Goal: Information Seeking & Learning: Find specific page/section

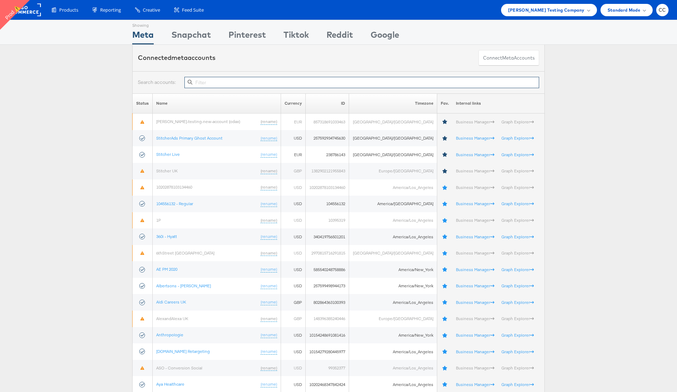
click at [253, 83] on input "text" at bounding box center [361, 82] width 355 height 11
paste input "2113566502003085"
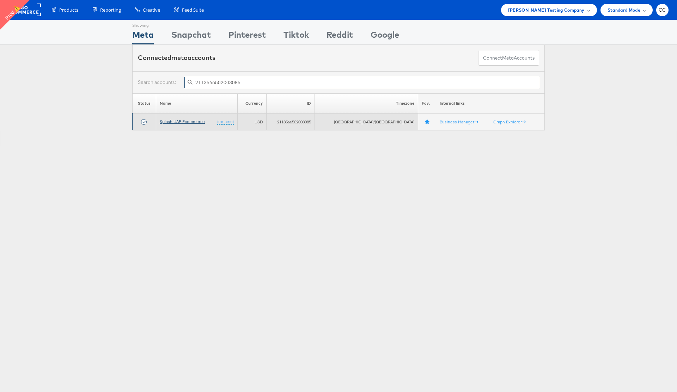
type input "2113566502003085"
click at [192, 122] on link "Splash UAE Ecommerce" at bounding box center [182, 121] width 45 height 5
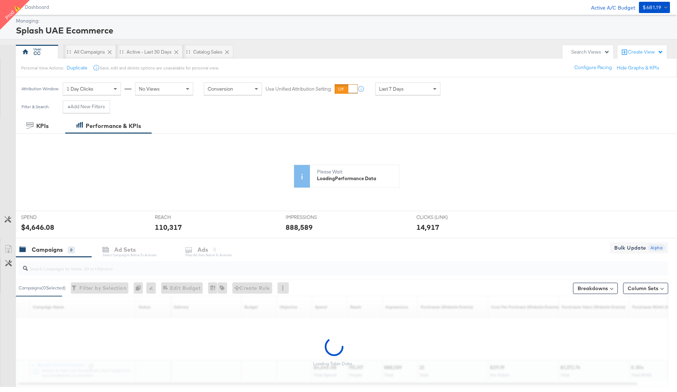
scroll to position [42, 0]
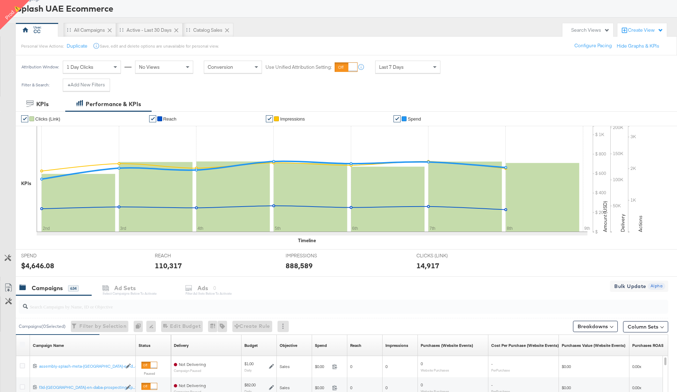
click at [41, 308] on input "search" at bounding box center [318, 304] width 581 height 14
paste input "23844343566290595"
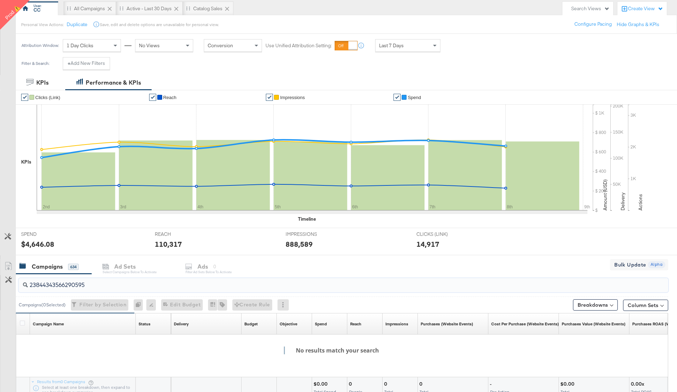
scroll to position [101, 0]
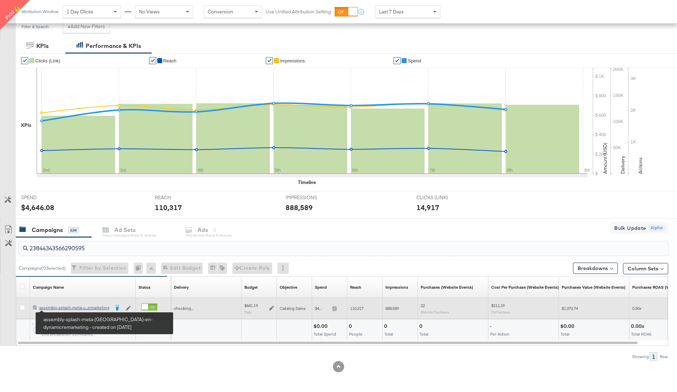
type input "23844343566290595"
click at [62, 309] on div "assembly-splash-meta-uae-en-dynamicremarketing assembly-splash-meta-u...emarket…" at bounding box center [74, 308] width 71 height 6
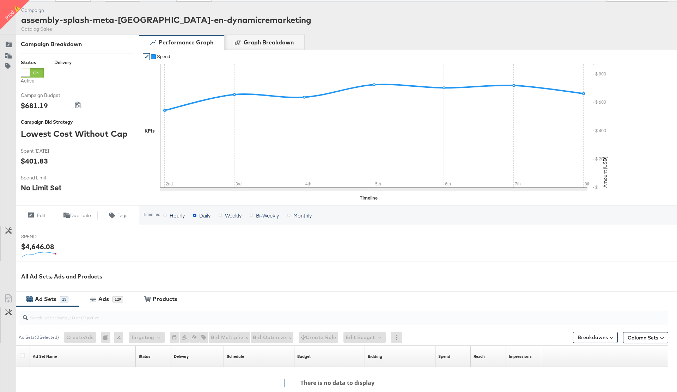
scroll to position [169, 0]
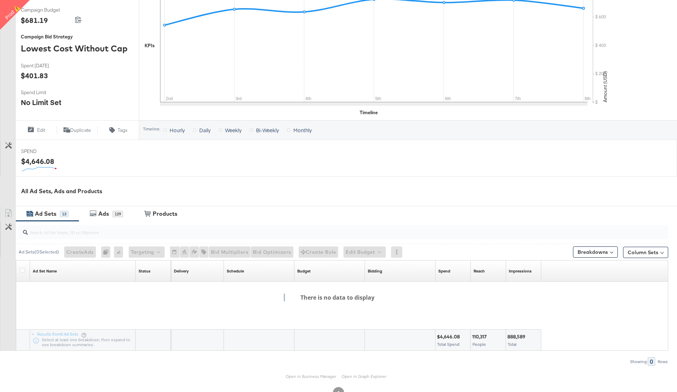
scroll to position [147, 0]
click at [120, 213] on div "129" at bounding box center [117, 213] width 11 height 6
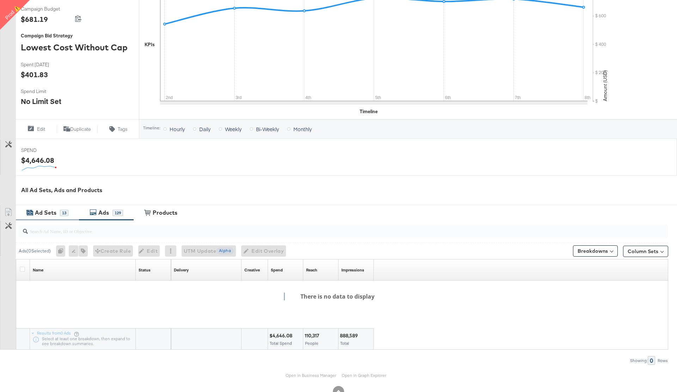
click at [55, 212] on div "Ad Sets" at bounding box center [46, 213] width 22 height 8
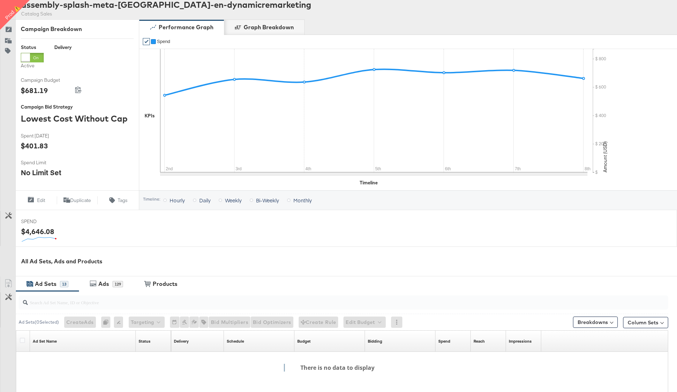
scroll to position [169, 0]
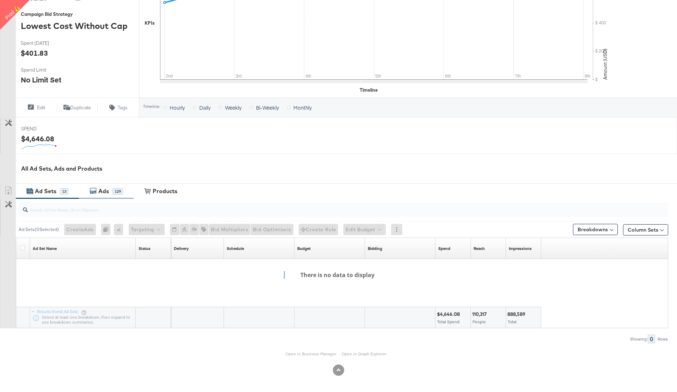
click at [108, 191] on div "Ads" at bounding box center [103, 191] width 11 height 8
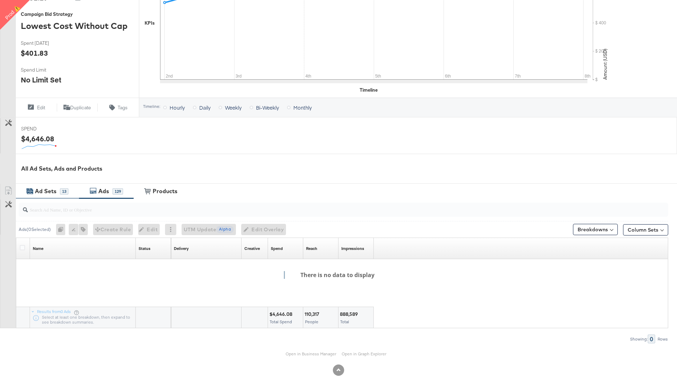
click at [50, 191] on div "Ad Sets" at bounding box center [46, 191] width 22 height 8
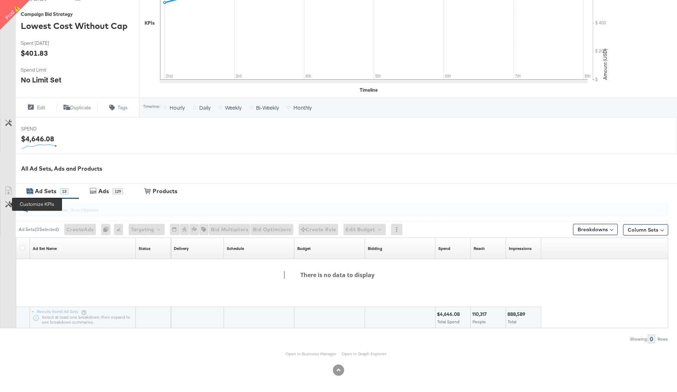
click at [9, 205] on icon at bounding box center [8, 204] width 7 height 7
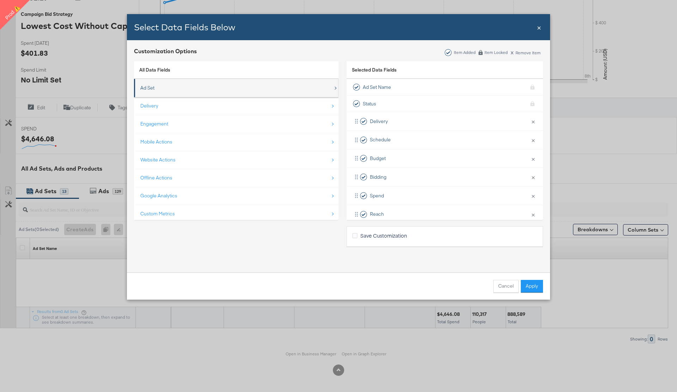
click at [194, 89] on div "Ad Set" at bounding box center [236, 88] width 193 height 14
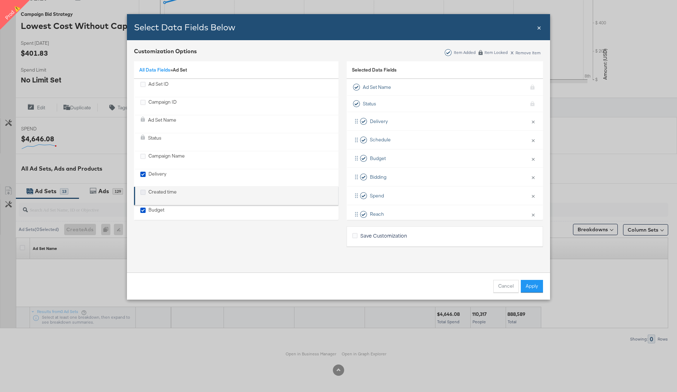
click at [143, 191] on icon "Created time" at bounding box center [142, 192] width 5 height 5
click at [0, 0] on input "Created time" at bounding box center [0, 0] width 0 height 0
click at [530, 285] on button "Apply" at bounding box center [532, 286] width 22 height 13
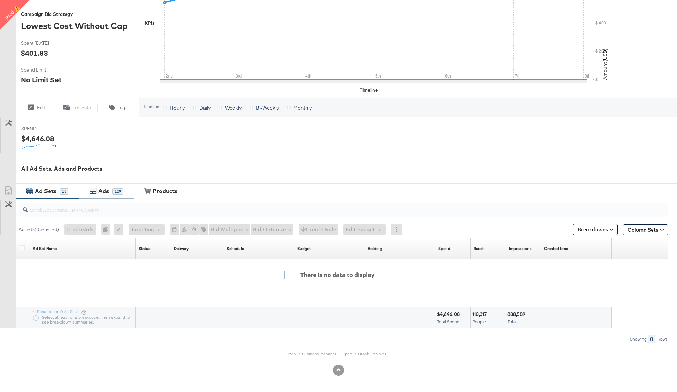
click at [104, 191] on div "Ads" at bounding box center [103, 191] width 11 height 8
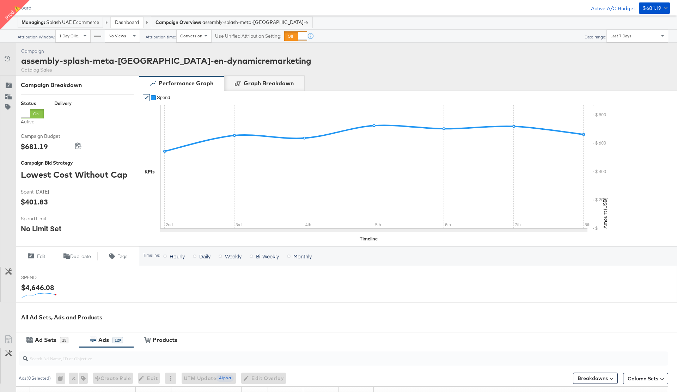
scroll to position [0, 0]
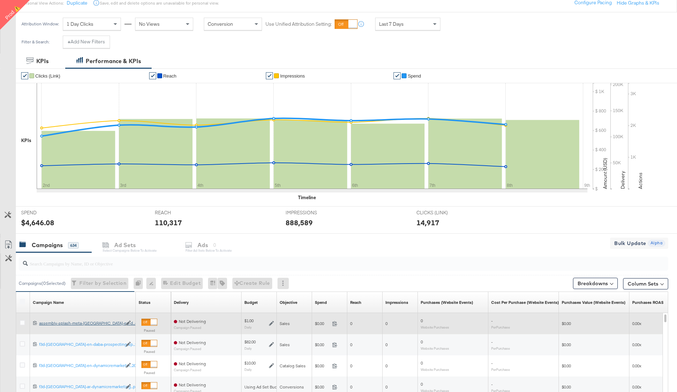
scroll to position [107, 0]
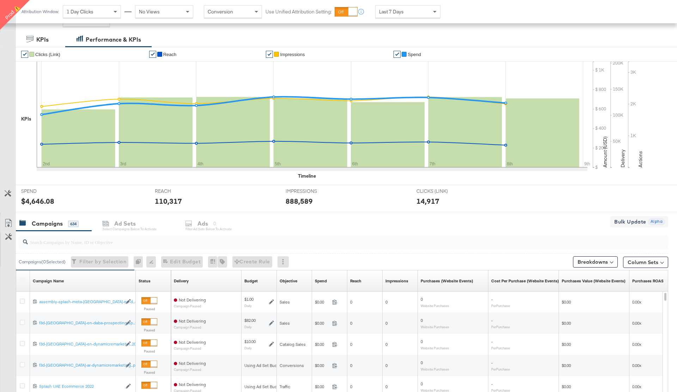
click at [66, 243] on input "search" at bounding box center [318, 239] width 581 height 14
paste input "120207095353650596"
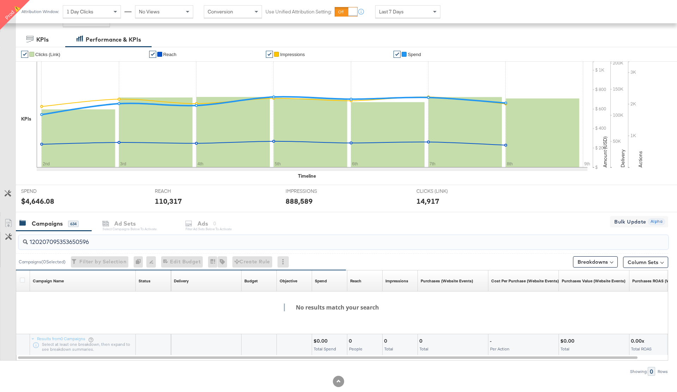
click at [67, 243] on input "120207095353650596" at bounding box center [318, 239] width 581 height 14
paste input "23844343566290595"
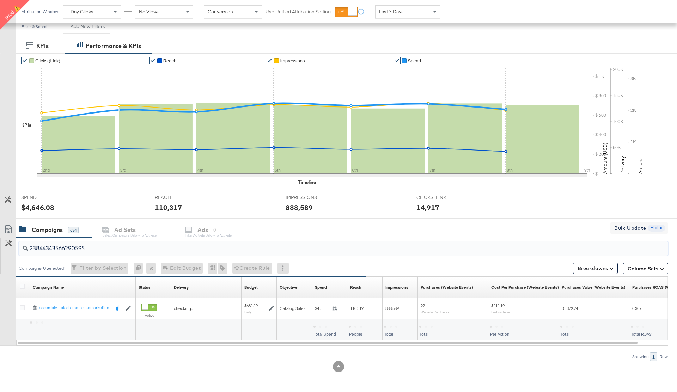
scroll to position [101, 0]
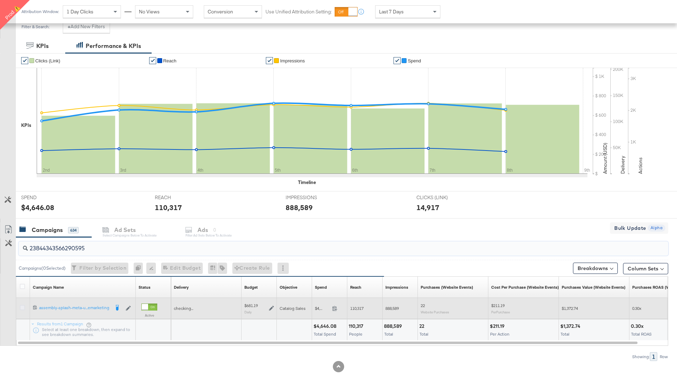
type input "23844343566290595"
click at [22, 307] on icon at bounding box center [22, 307] width 5 height 5
click at [0, 0] on input "checkbox" at bounding box center [0, 0] width 0 height 0
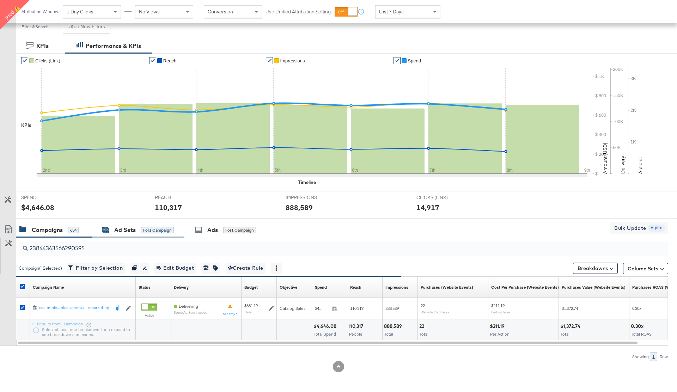
click at [135, 232] on div "Ad Sets" at bounding box center [125, 230] width 22 height 8
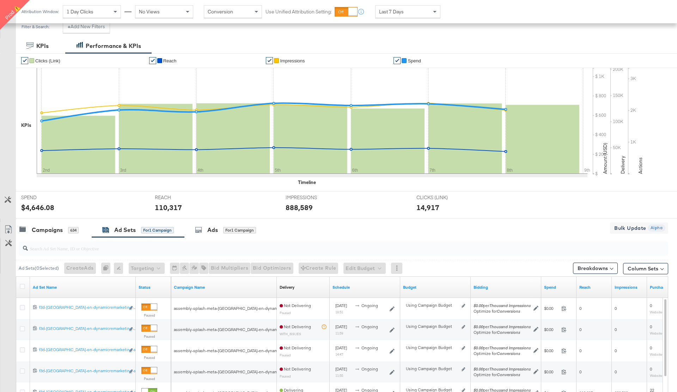
click at [81, 246] on input "search" at bounding box center [318, 246] width 581 height 14
paste input "23845281124780595"
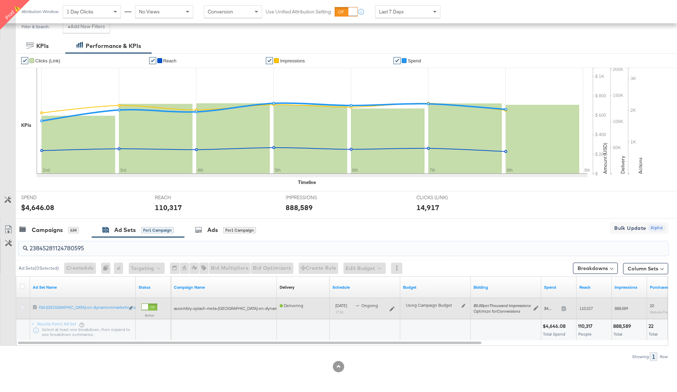
type input "23845281124780595"
click at [21, 308] on icon at bounding box center [22, 307] width 5 height 5
click at [0, 0] on input "checkbox" at bounding box center [0, 0] width 0 height 0
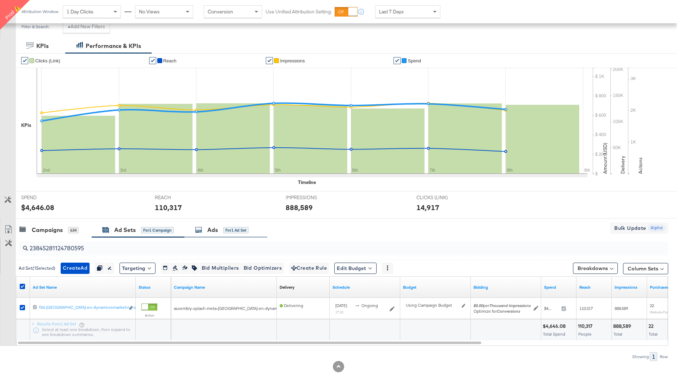
click at [218, 230] on div "Ads" at bounding box center [212, 230] width 11 height 8
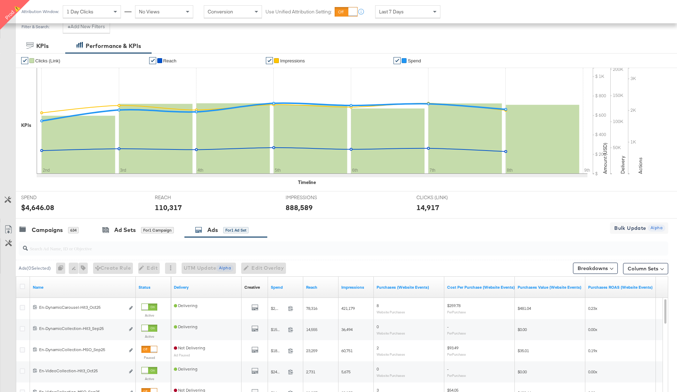
click at [62, 247] on input "search" at bounding box center [318, 246] width 581 height 14
paste input "120207095353650596"
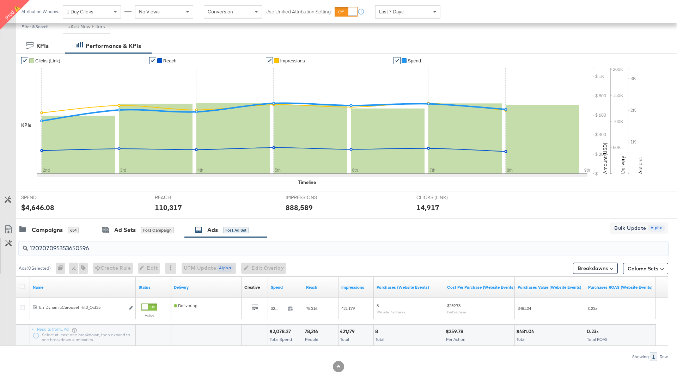
type input "120207095353650596"
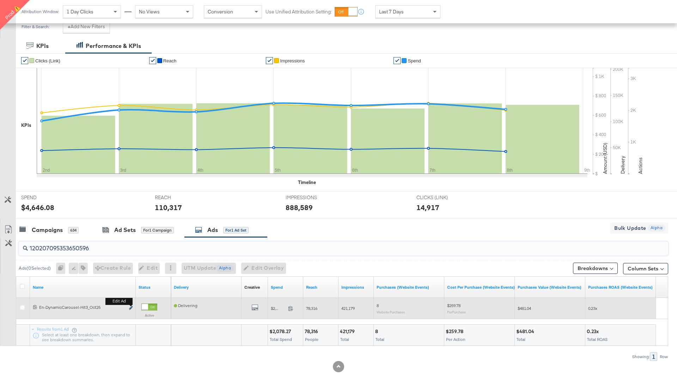
click at [130, 309] on icon "link" at bounding box center [131, 308] width 4 height 4
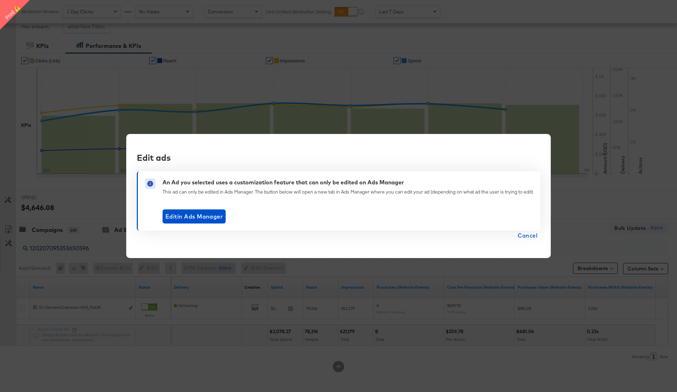
click at [534, 234] on span "Cancel" at bounding box center [528, 236] width 20 height 10
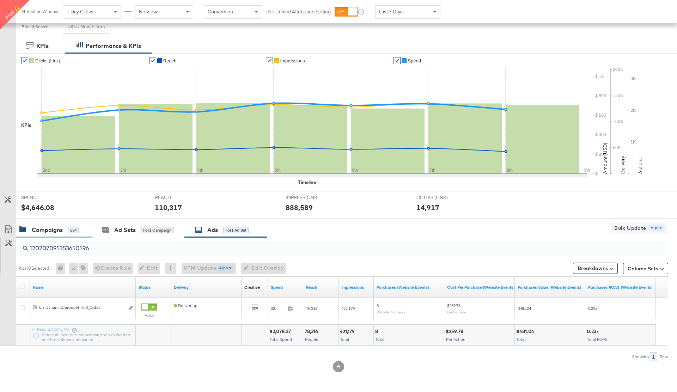
click at [51, 229] on div "Campaigns" at bounding box center [47, 230] width 31 height 8
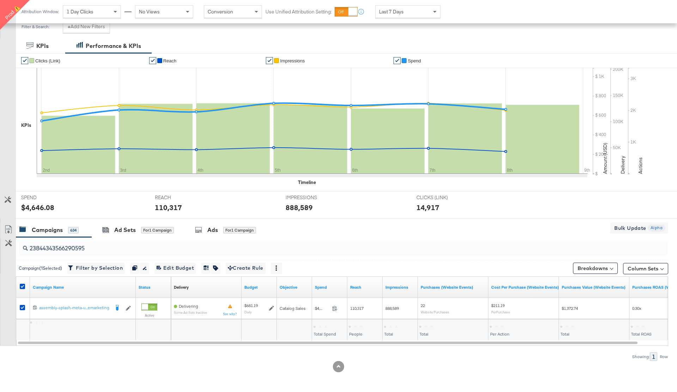
click at [54, 247] on input "23844343566290595" at bounding box center [318, 246] width 581 height 14
click at [129, 232] on div "Ad Sets" at bounding box center [125, 230] width 22 height 8
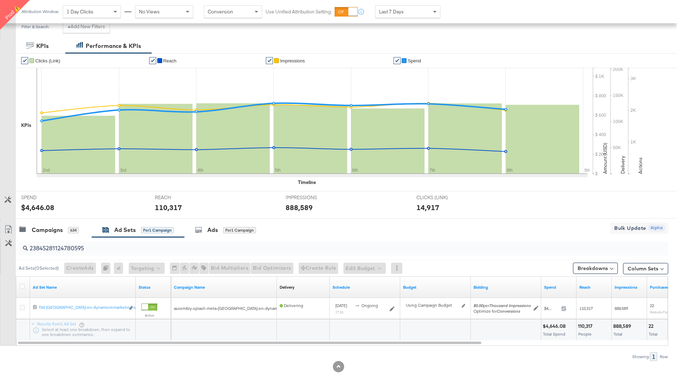
click at [51, 249] on input "23845281124780595" at bounding box center [318, 246] width 581 height 14
click at [218, 230] on div "Ads" at bounding box center [212, 230] width 11 height 8
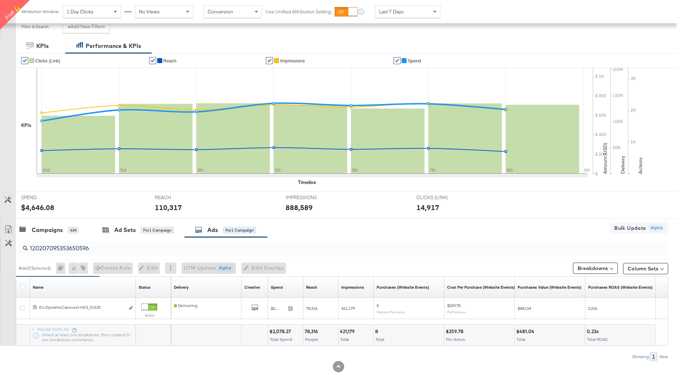
click at [54, 249] on input "120207095353650596" at bounding box center [318, 246] width 581 height 14
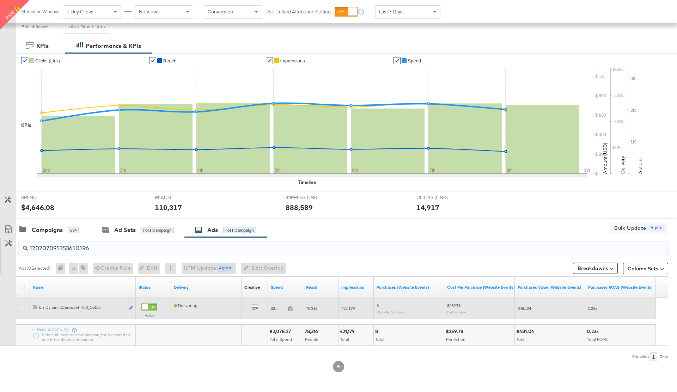
click at [22, 307] on icon at bounding box center [22, 307] width 5 height 5
click at [0, 0] on input "checkbox" at bounding box center [0, 0] width 0 height 0
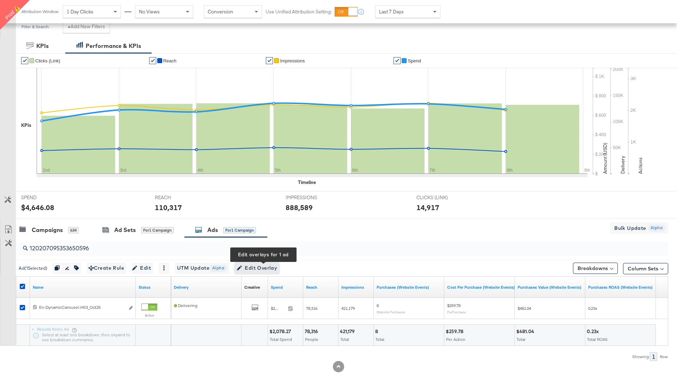
click at [267, 267] on span "Edit Overlay Edit overlays for 1 ad" at bounding box center [257, 268] width 41 height 9
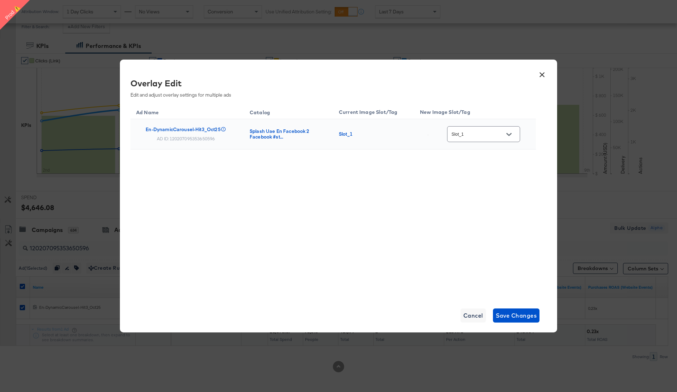
click at [542, 75] on button "×" at bounding box center [542, 73] width 13 height 13
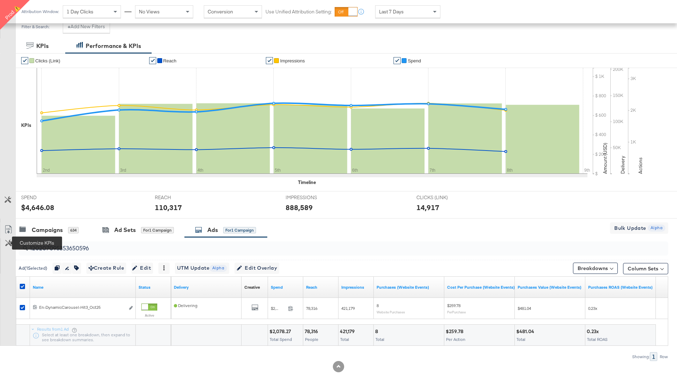
click at [10, 245] on icon at bounding box center [8, 243] width 7 height 7
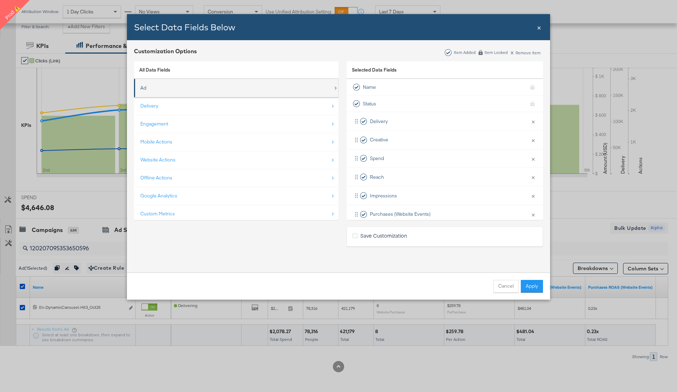
click at [197, 93] on div "Ad" at bounding box center [236, 88] width 193 height 14
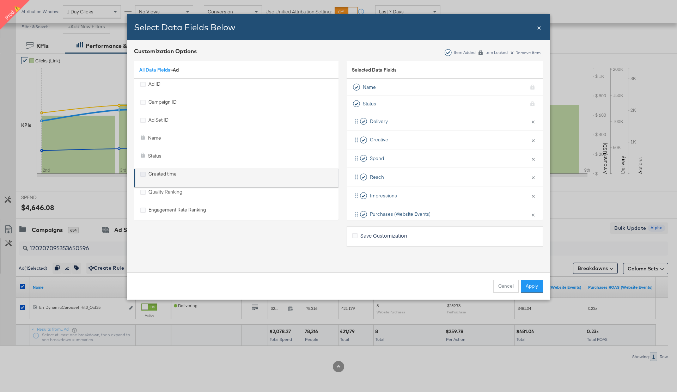
click at [144, 174] on icon "Created time" at bounding box center [142, 174] width 5 height 5
click at [0, 0] on input "Created time" at bounding box center [0, 0] width 0 height 0
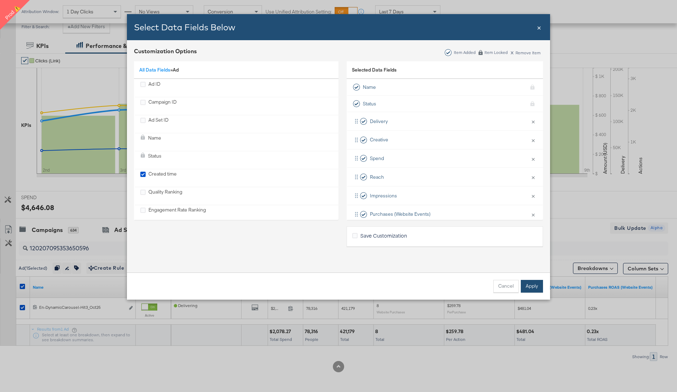
click at [538, 286] on button "Apply" at bounding box center [532, 286] width 22 height 13
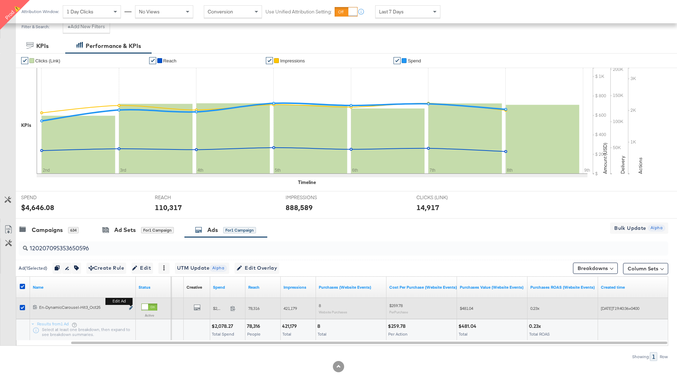
click at [130, 308] on icon "link" at bounding box center [131, 308] width 4 height 4
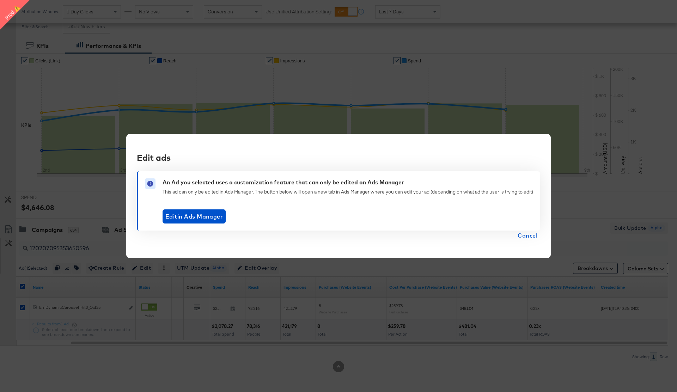
drag, startPoint x: 161, startPoint y: 181, endPoint x: 479, endPoint y: 177, distance: 318.5
click at [479, 177] on div "An Ad you selected uses a customization feature that can only be edited on Ads …" at bounding box center [338, 200] width 403 height 59
click at [531, 237] on span "Cancel" at bounding box center [528, 236] width 20 height 10
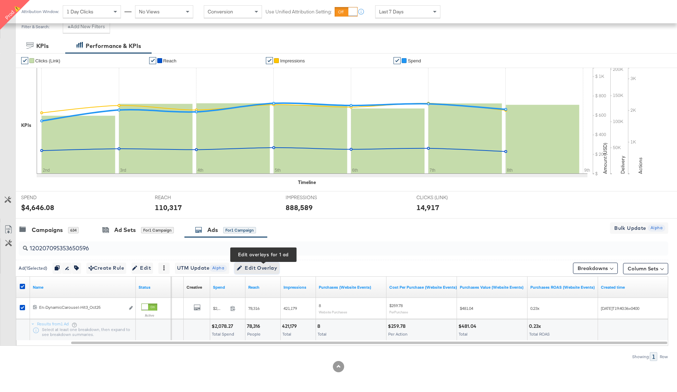
click at [266, 267] on span "Edit Overlay Edit overlays for 1 ad" at bounding box center [257, 268] width 41 height 9
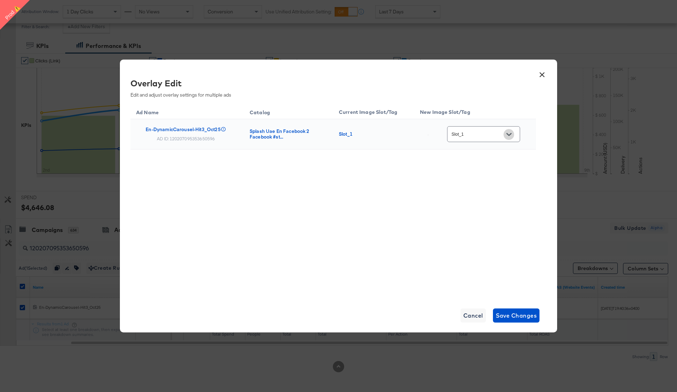
click at [511, 135] on icon "Open" at bounding box center [508, 134] width 5 height 3
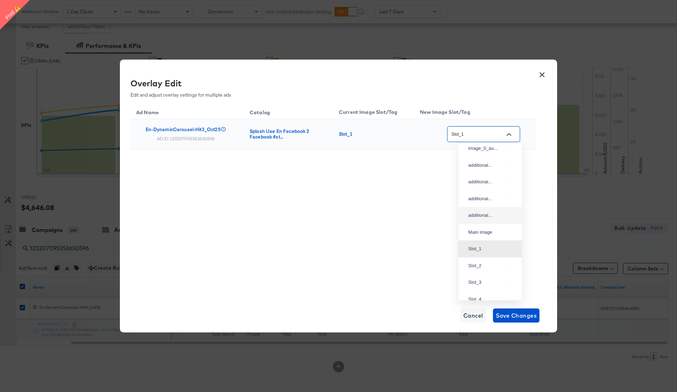
scroll to position [0, 0]
click at [542, 77] on button "×" at bounding box center [542, 73] width 13 height 13
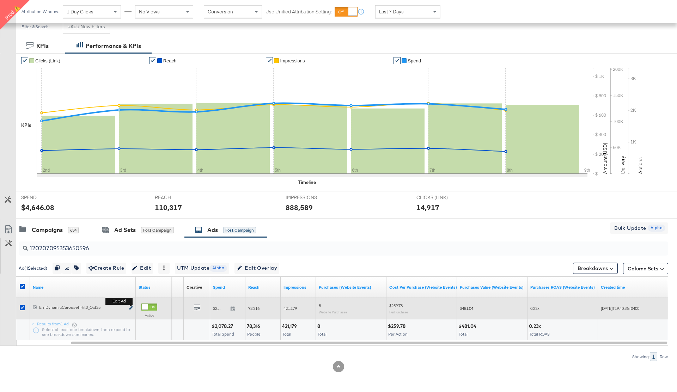
click at [131, 307] on icon "link" at bounding box center [131, 308] width 4 height 4
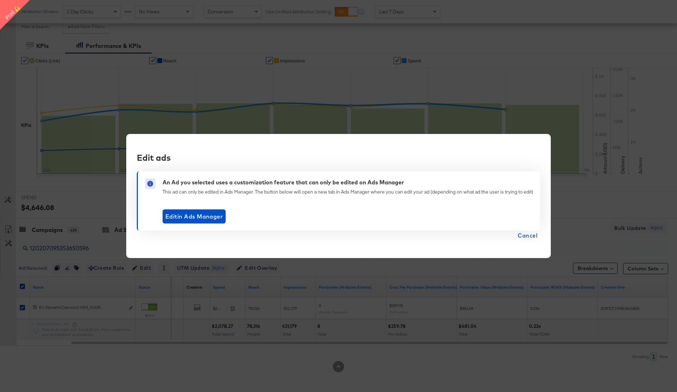
click at [531, 237] on span "Cancel" at bounding box center [528, 236] width 20 height 10
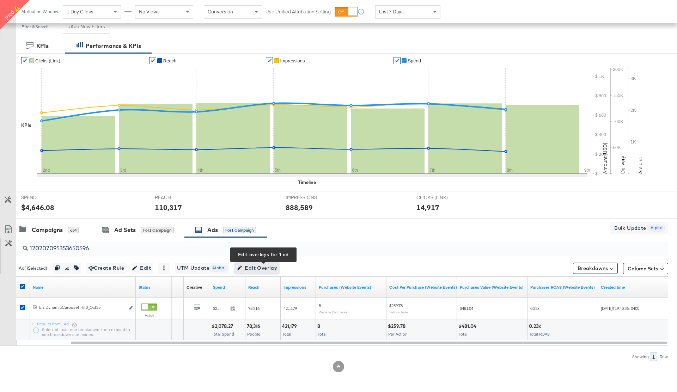
click at [273, 269] on span "Edit Overlay Edit overlays for 1 ad" at bounding box center [257, 268] width 41 height 9
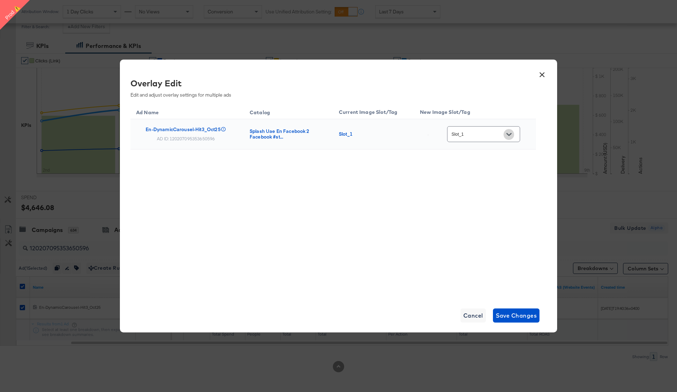
click at [511, 134] on icon "Open" at bounding box center [508, 134] width 5 height 3
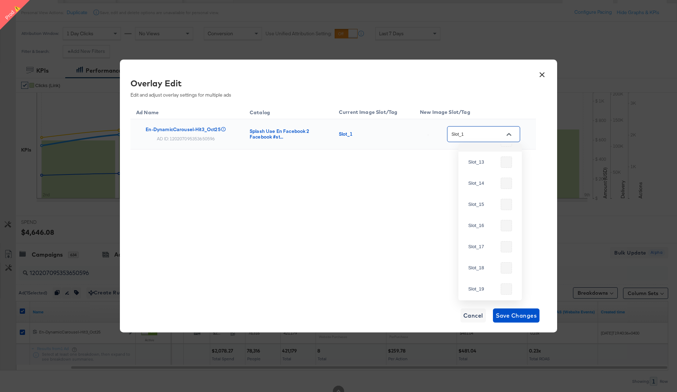
scroll to position [378, 0]
click at [511, 135] on icon "Open" at bounding box center [508, 134] width 5 height 3
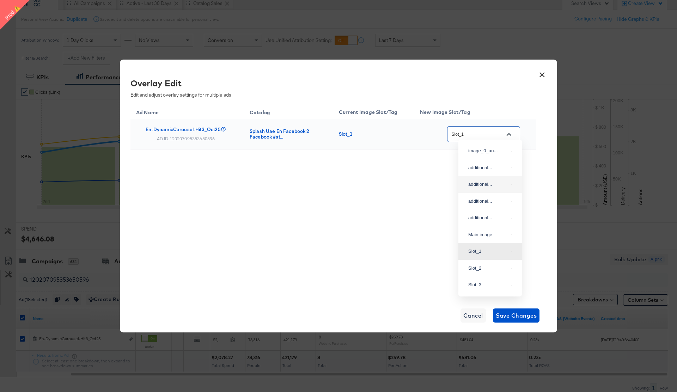
scroll to position [65, 0]
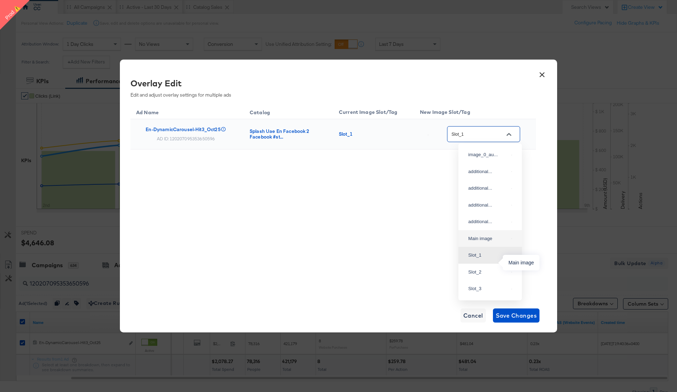
click at [496, 242] on div "Main image" at bounding box center [488, 238] width 40 height 7
type input "Main image"
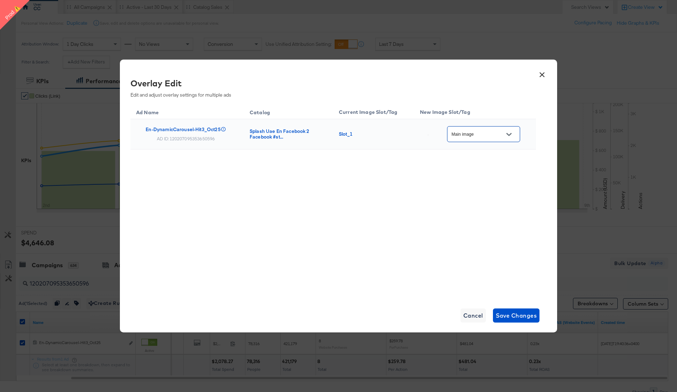
click at [542, 75] on button "×" at bounding box center [542, 73] width 13 height 13
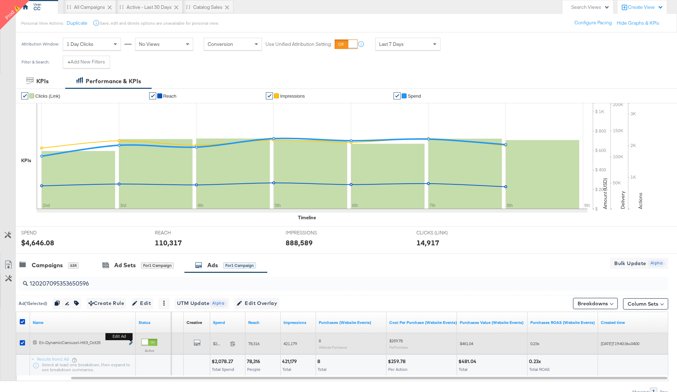
click at [130, 343] on icon "link" at bounding box center [131, 343] width 4 height 4
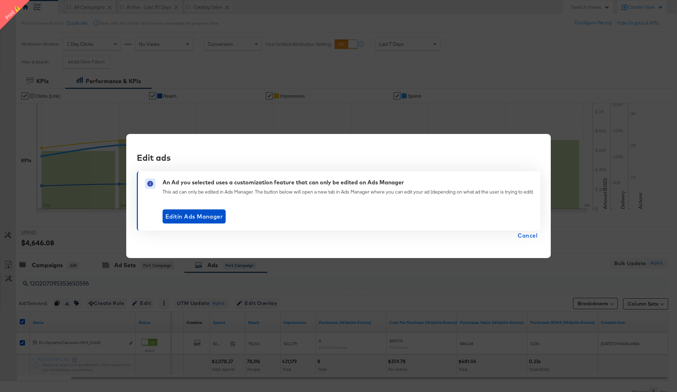
click at [533, 235] on span "Cancel" at bounding box center [528, 236] width 20 height 10
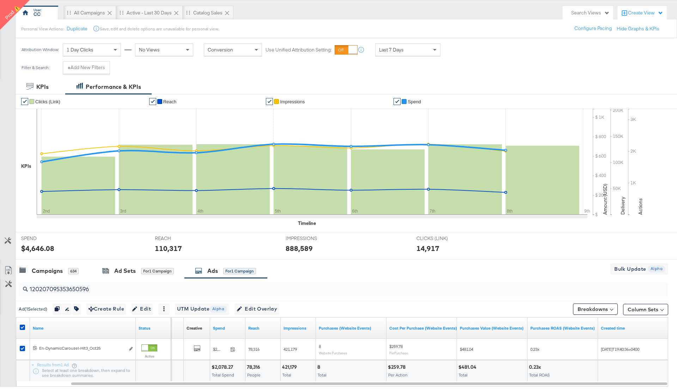
scroll to position [73, 0]
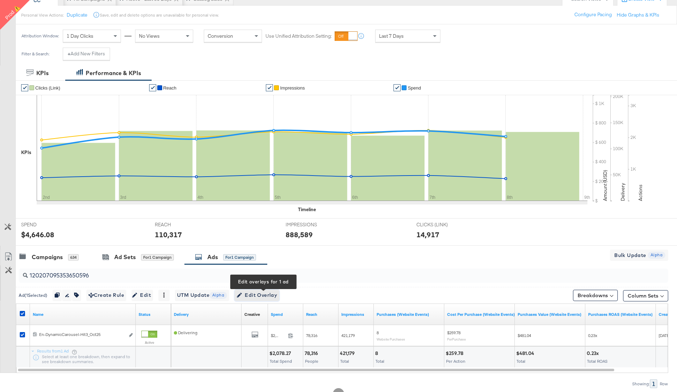
click at [270, 296] on span "Edit Overlay Edit overlays for 1 ad" at bounding box center [257, 295] width 41 height 9
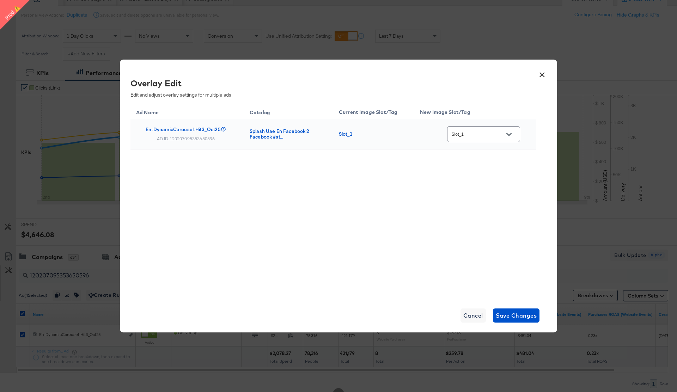
click at [542, 75] on button "×" at bounding box center [542, 73] width 13 height 13
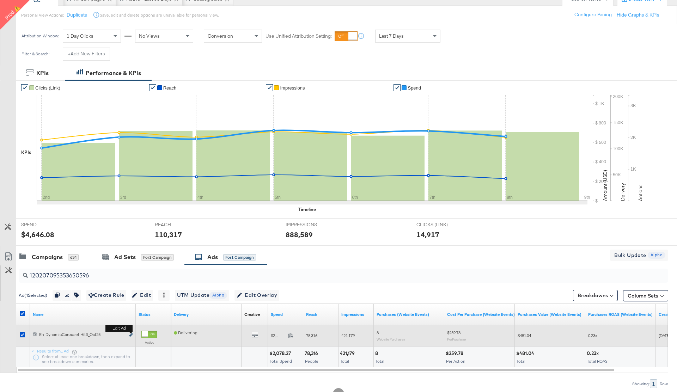
click at [130, 334] on icon "link" at bounding box center [131, 335] width 4 height 4
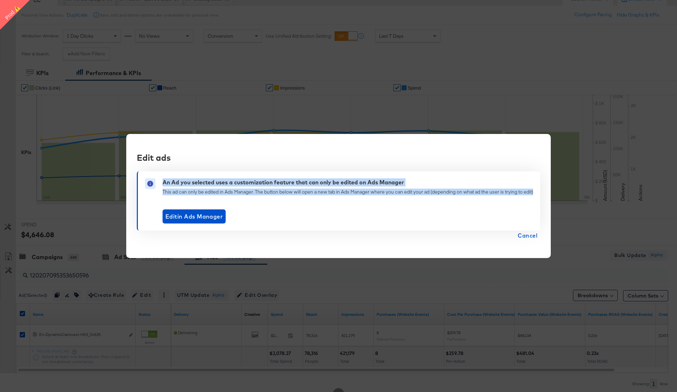
drag, startPoint x: 163, startPoint y: 180, endPoint x: 394, endPoint y: 195, distance: 232.2
click at [394, 195] on div "An Ad you selected uses a customization feature that can only be edited on Ads …" at bounding box center [348, 200] width 371 height 45
click at [408, 182] on div "An Ad you selected uses a customization feature that can only be edited on Ads …" at bounding box center [348, 183] width 371 height 10
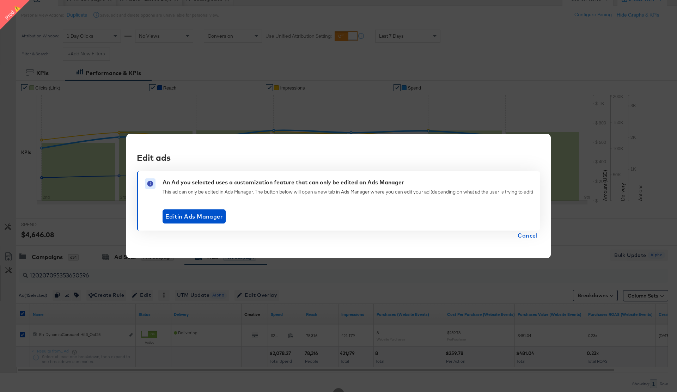
click at [529, 235] on span "Cancel" at bounding box center [528, 236] width 20 height 10
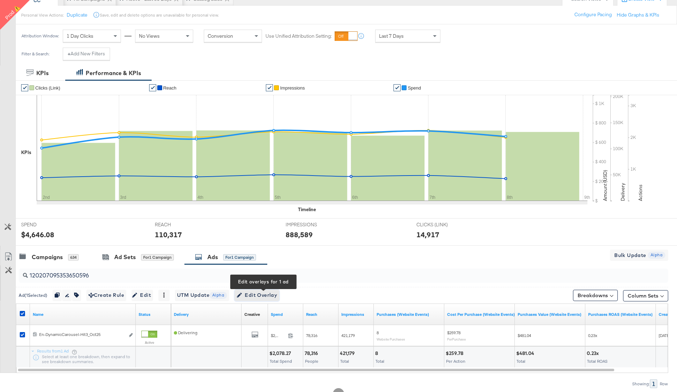
click at [270, 292] on span "Edit Overlay Edit overlays for 1 ad" at bounding box center [257, 295] width 41 height 9
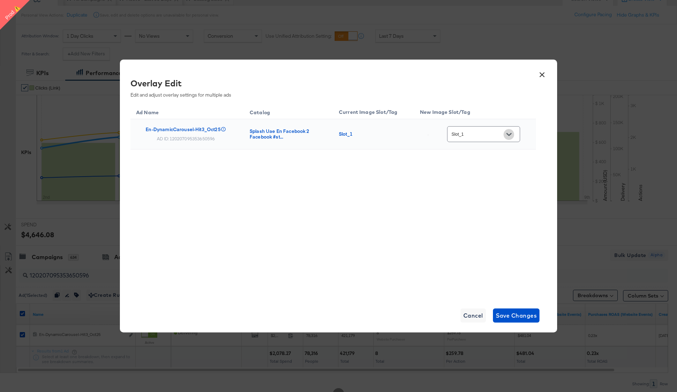
click at [511, 135] on icon "Open" at bounding box center [508, 134] width 5 height 3
click at [546, 95] on div "Overlay Edit Edit and adjust overlay settings for multiple ads Ad Name Catalog …" at bounding box center [338, 187] width 416 height 220
click at [542, 75] on button "×" at bounding box center [542, 73] width 13 height 13
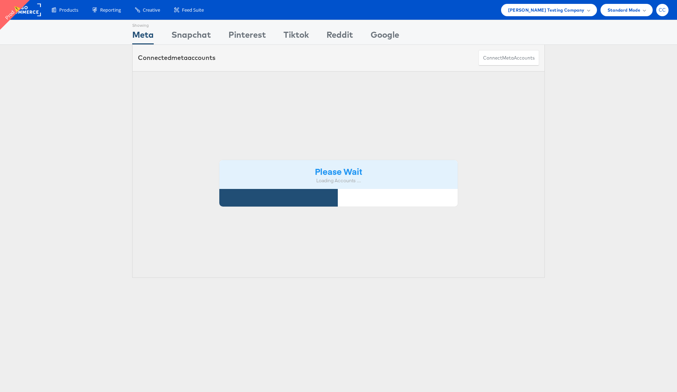
click at [662, 10] on span "CC" at bounding box center [662, 10] width 7 height 5
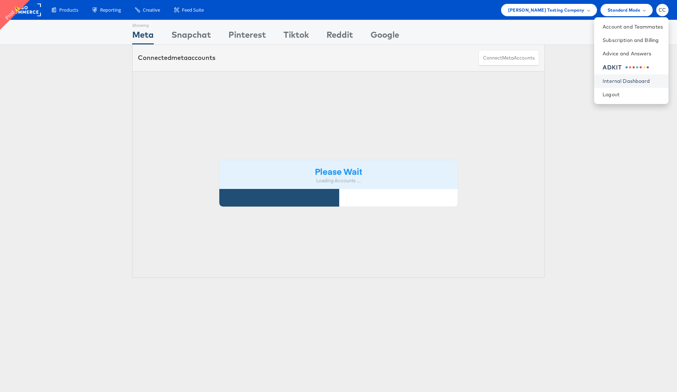
click at [629, 79] on link "Internal Dashboard" at bounding box center [633, 81] width 60 height 7
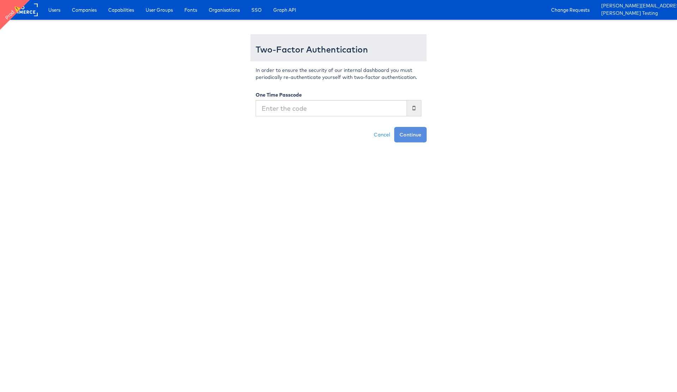
click at [273, 107] on input "text" at bounding box center [331, 108] width 151 height 16
click at [286, 108] on input "text" at bounding box center [331, 108] width 151 height 16
type input "904670"
click at [394, 127] on button "Continue" at bounding box center [410, 135] width 32 height 16
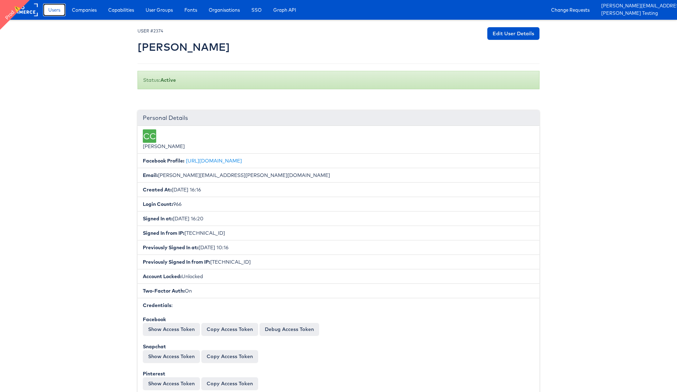
click at [54, 9] on span "Users" at bounding box center [54, 9] width 12 height 7
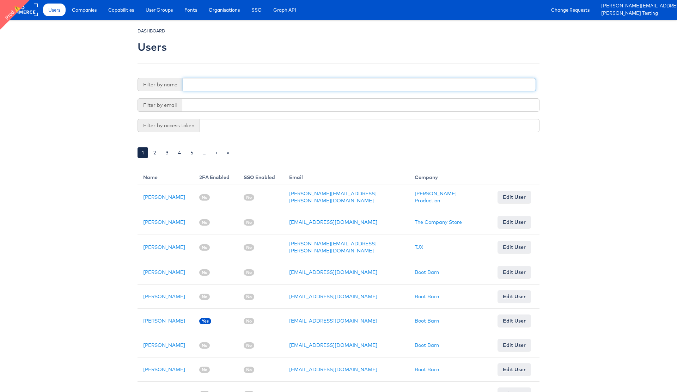
click at [196, 83] on input "text" at bounding box center [359, 84] width 353 height 13
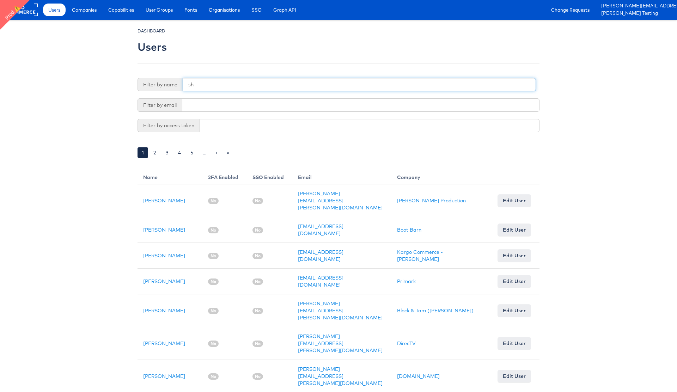
click at [207, 86] on input "sh" at bounding box center [359, 84] width 353 height 13
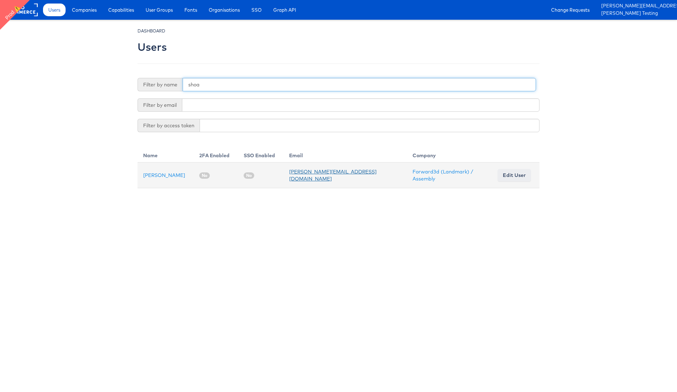
type input "shoa"
click at [330, 175] on link "[PERSON_NAME][EMAIL_ADDRESS][DOMAIN_NAME]" at bounding box center [332, 175] width 87 height 13
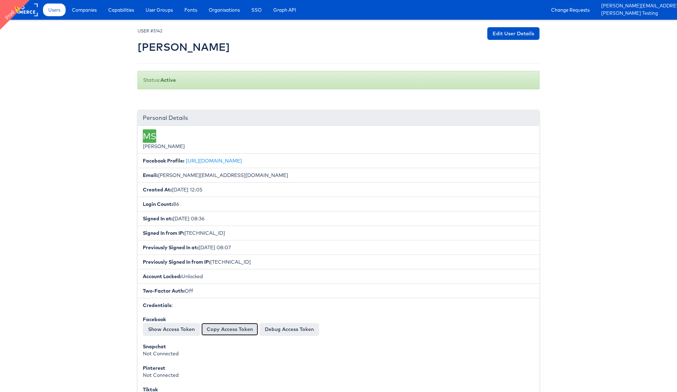
click at [230, 329] on button "Copy Access Token" at bounding box center [229, 329] width 57 height 13
